Goal: Contribute content

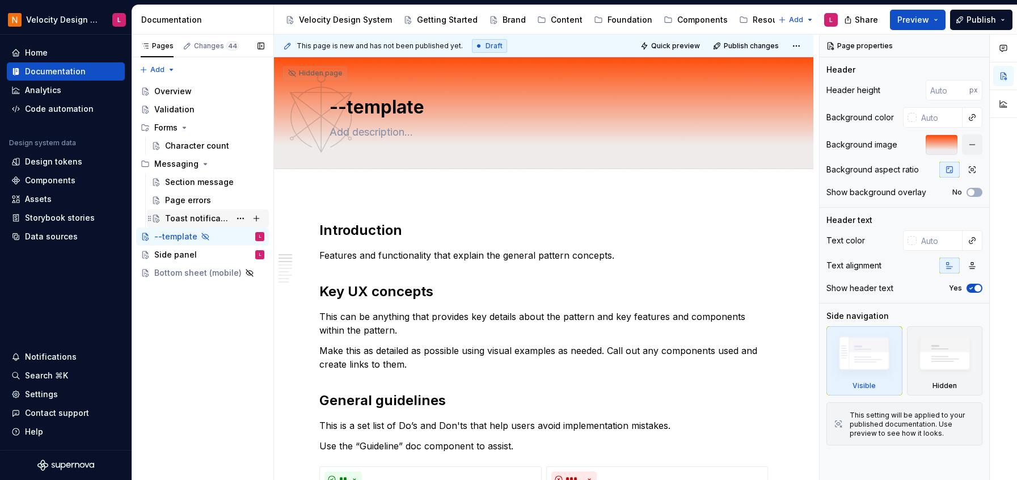
click at [189, 217] on div "Toast notifications" at bounding box center [197, 218] width 65 height 11
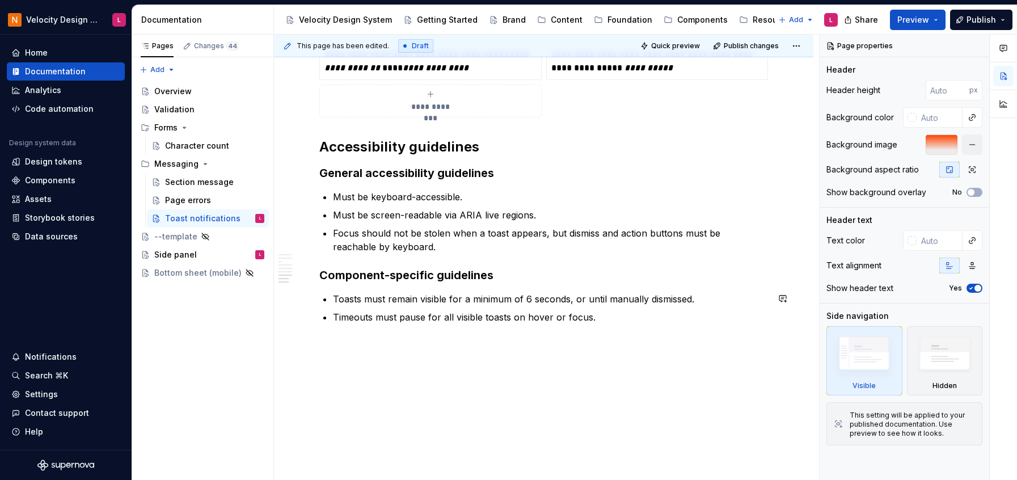
scroll to position [2389, 0]
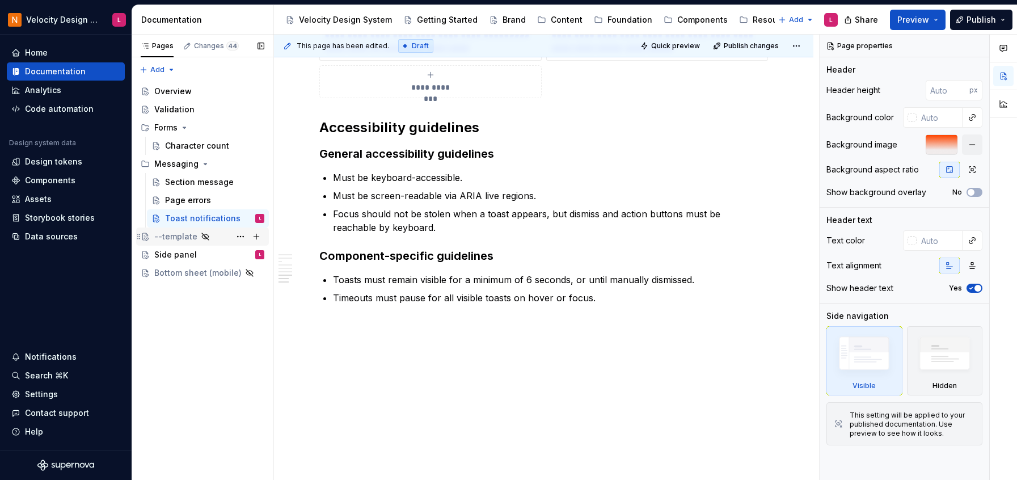
click at [155, 242] on div "--template" at bounding box center [175, 236] width 43 height 11
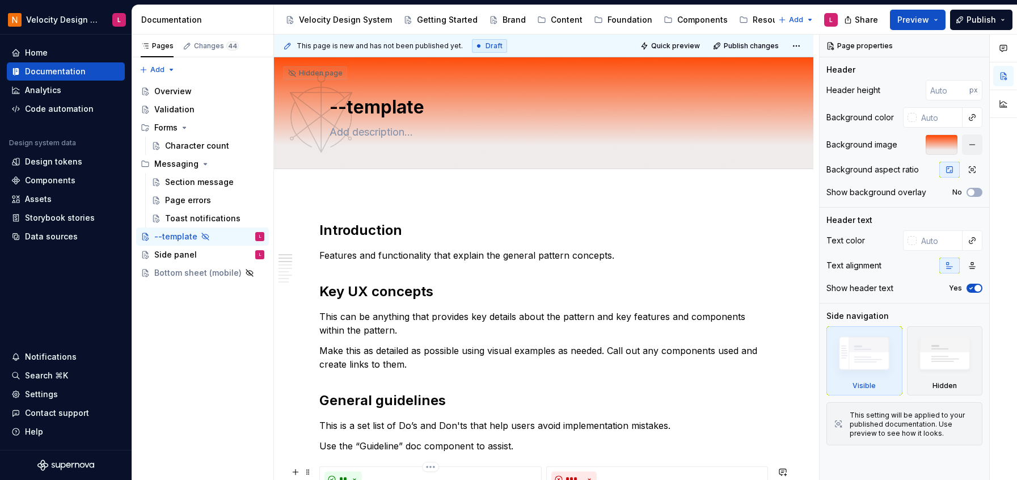
scroll to position [613, 0]
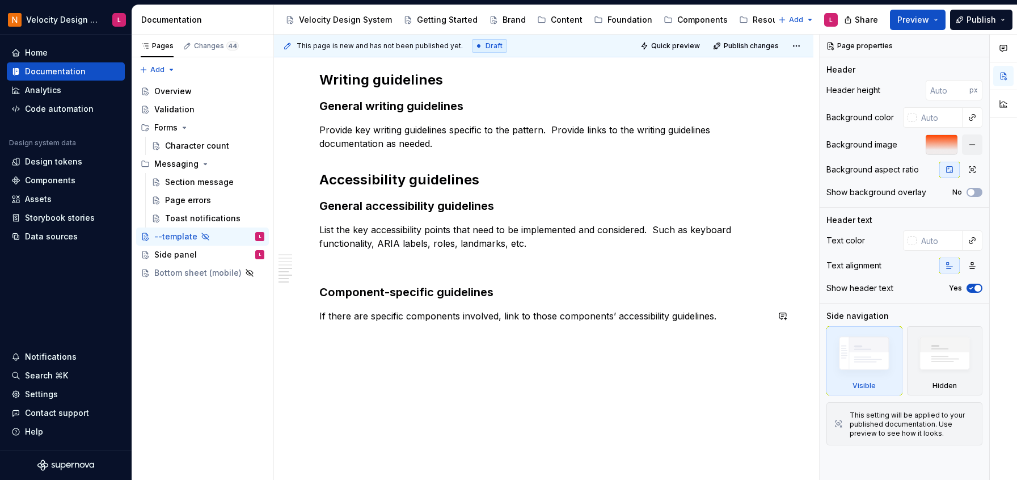
type textarea "*"
click at [596, 392] on div "**********" at bounding box center [546, 258] width 545 height 446
click at [577, 382] on div "**********" at bounding box center [543, 30] width 539 height 899
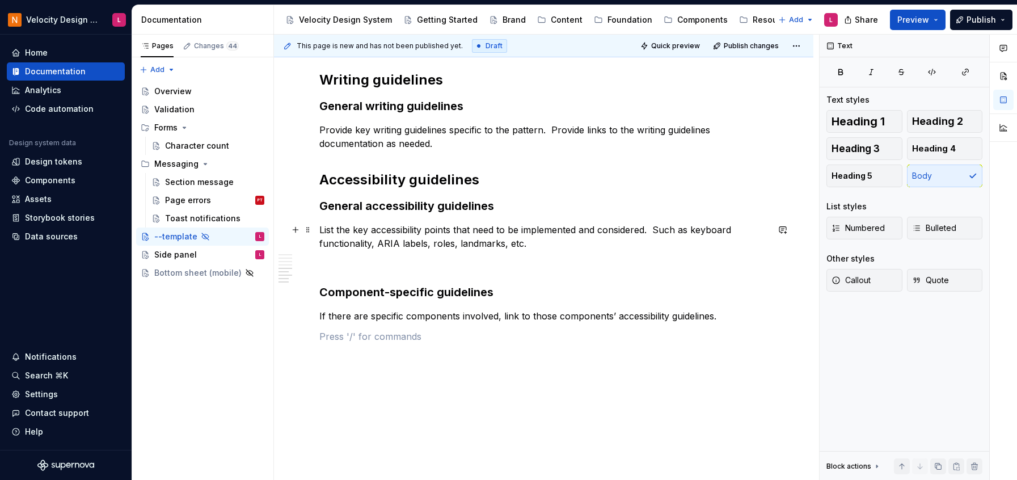
click at [557, 247] on p "List the key accessibility points that need to be implemented and considered. S…" at bounding box center [543, 236] width 449 height 27
click at [531, 245] on p "List the key accessibility points that need to be implemented and considered. S…" at bounding box center [543, 236] width 449 height 27
click at [730, 318] on p "If there are specific components involved, link to those components’ accessibil…" at bounding box center [543, 316] width 449 height 14
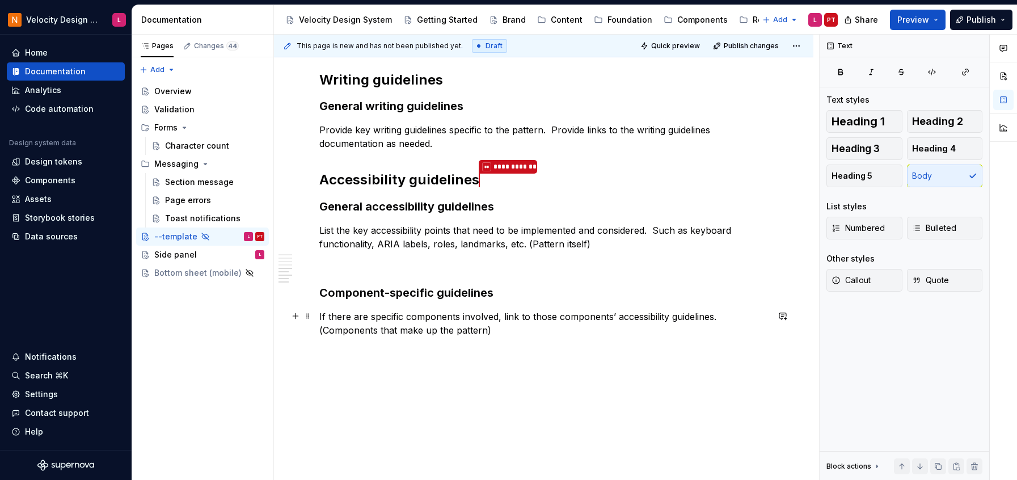
click at [361, 327] on p "If there are specific components involved, link to those components’ accessibil…" at bounding box center [543, 323] width 449 height 27
type textarea "*"
